Goal: Find specific page/section: Find specific page/section

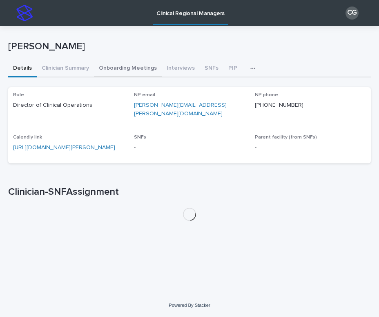
click at [126, 71] on button "Onboarding Meetings" at bounding box center [128, 68] width 68 height 17
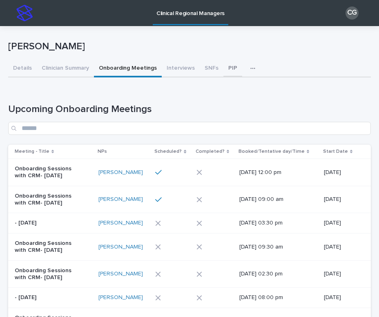
click at [223, 67] on button "PIP" at bounding box center [232, 68] width 19 height 17
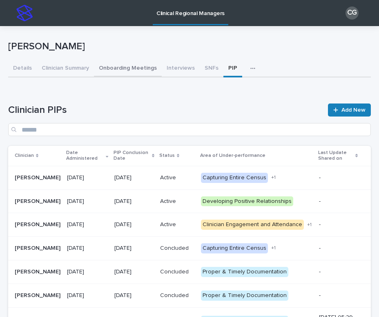
click at [110, 67] on button "Onboarding Meetings" at bounding box center [128, 68] width 68 height 17
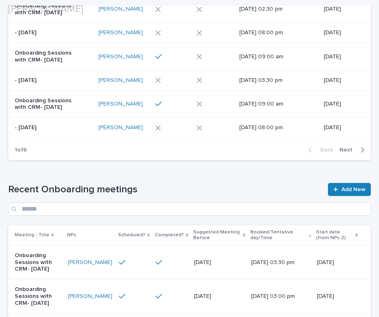
scroll to position [336, 0]
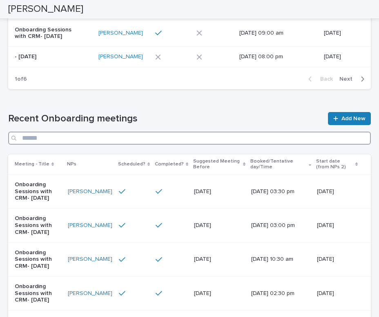
click at [126, 141] on input "Search" at bounding box center [189, 138] width 362 height 13
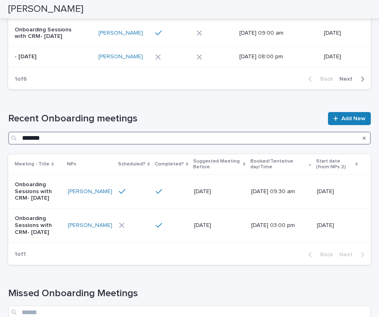
type input "*******"
